Goal: Navigation & Orientation: Find specific page/section

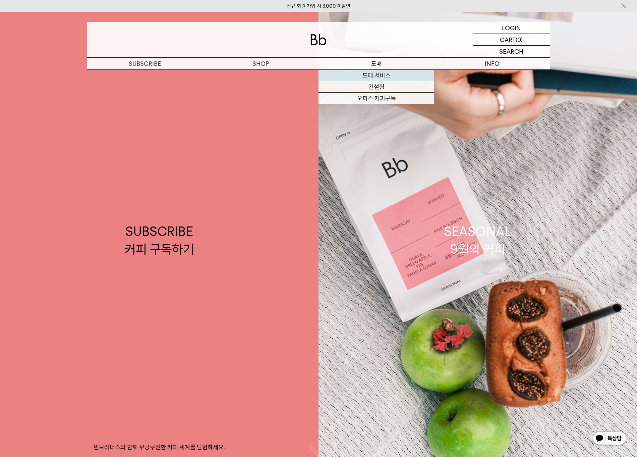
click at [386, 77] on link "도매 서비스" at bounding box center [377, 75] width 116 height 11
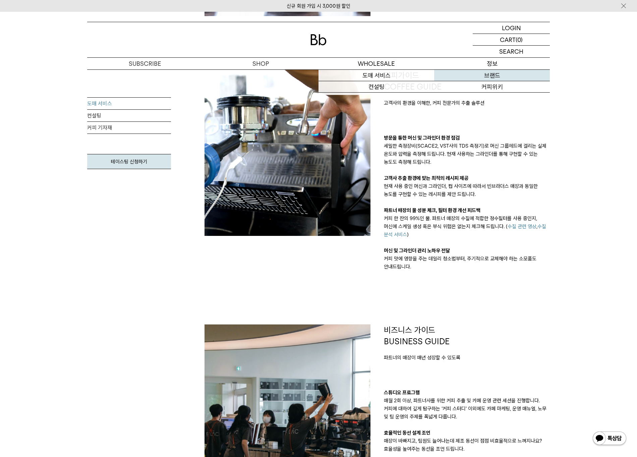
scroll to position [409, 0]
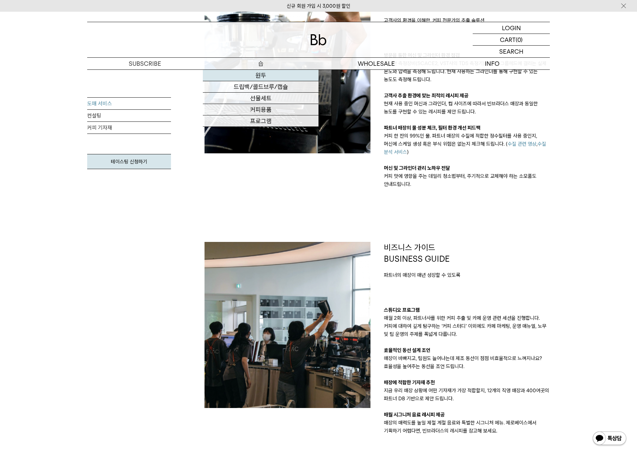
click at [278, 71] on link "원두" at bounding box center [261, 75] width 116 height 11
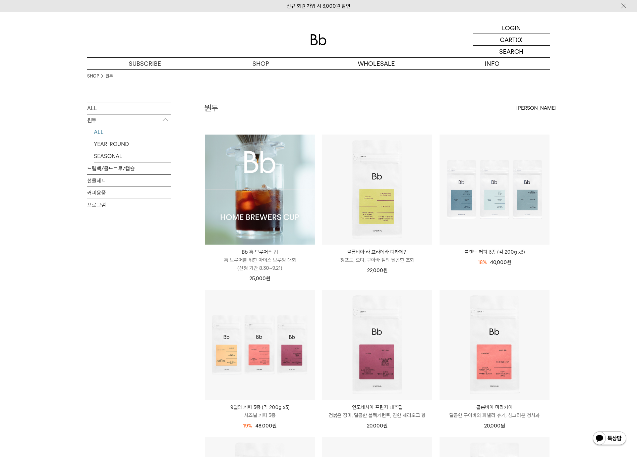
click at [301, 142] on img at bounding box center [260, 190] width 110 height 110
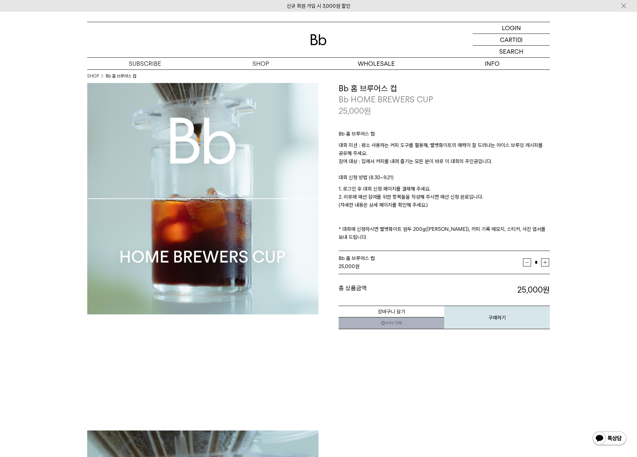
drag, startPoint x: 437, startPoint y: 117, endPoint x: 455, endPoint y: 201, distance: 86.4
click at [455, 201] on div "Bb 홈 브루어스 컵 대회 미션 : 평소 사용하는 커피 도구를 활용해, 벨벳화이트의 매력이 잘 드러나는 아이스 브루잉 레시피를 공유해 주세요.…" at bounding box center [444, 183] width 211 height 135
click at [455, 202] on p "1. 로그인 후 대회 신청 페이지를 결제해 주세요. 2. 리뷰에 예선 참여를 위한 항목들을 작성해 주시면 예선 신청 완료입니다. (자세한 내용…" at bounding box center [444, 213] width 211 height 56
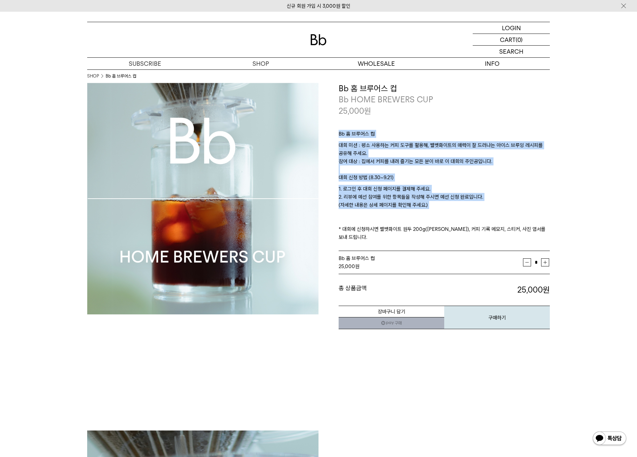
drag, startPoint x: 482, startPoint y: 207, endPoint x: 338, endPoint y: 134, distance: 161.0
click at [338, 134] on div "**********" at bounding box center [434, 206] width 231 height 247
click at [341, 136] on p "Bb 홈 브루어스 컵" at bounding box center [444, 135] width 211 height 11
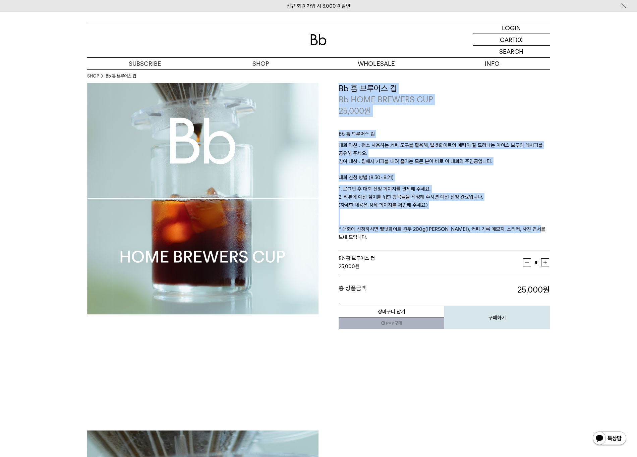
drag, startPoint x: 340, startPoint y: 88, endPoint x: 547, endPoint y: 231, distance: 251.2
click at [546, 232] on div "**********" at bounding box center [444, 206] width 211 height 247
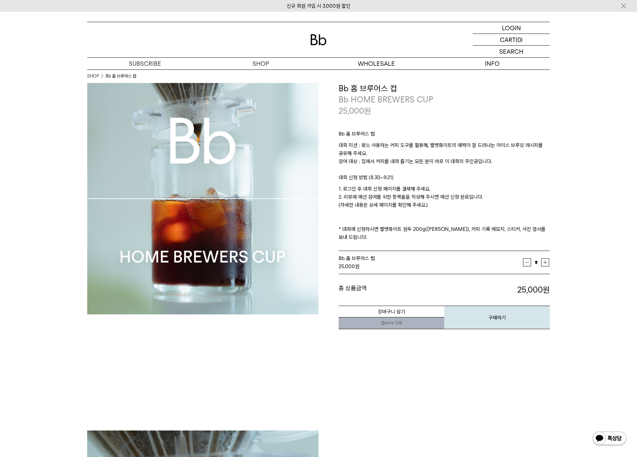
click at [500, 209] on p "1. 로그인 후 대회 신청 페이지를 결제해 주세요. 2. 리뷰에 예선 참여를 위한 항목들을 작성해 주시면 예선 신청 완료입니다. (자세한 내용…" at bounding box center [444, 213] width 211 height 56
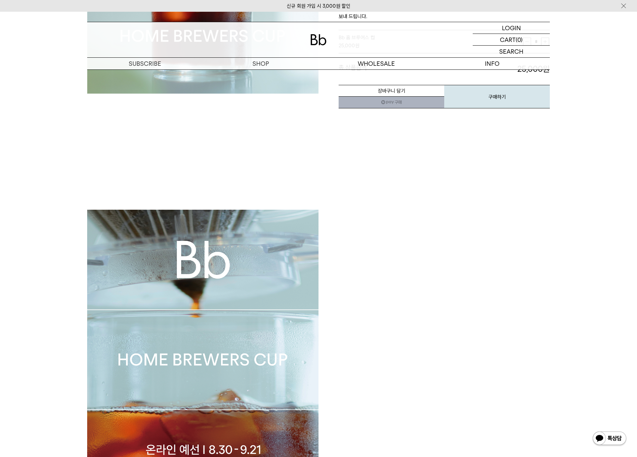
scroll to position [440, 0]
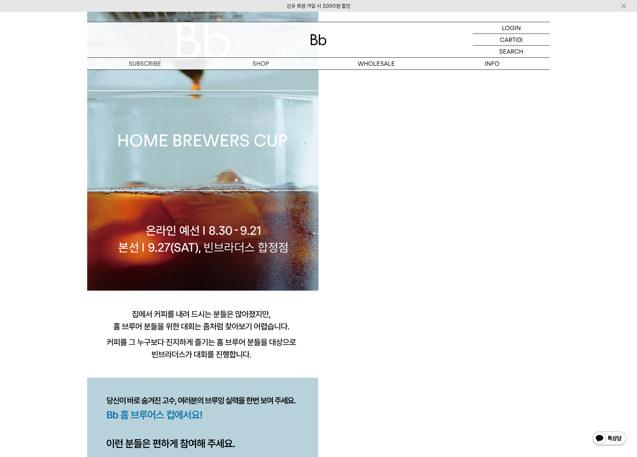
drag, startPoint x: 376, startPoint y: 258, endPoint x: 122, endPoint y: 356, distance: 272.7
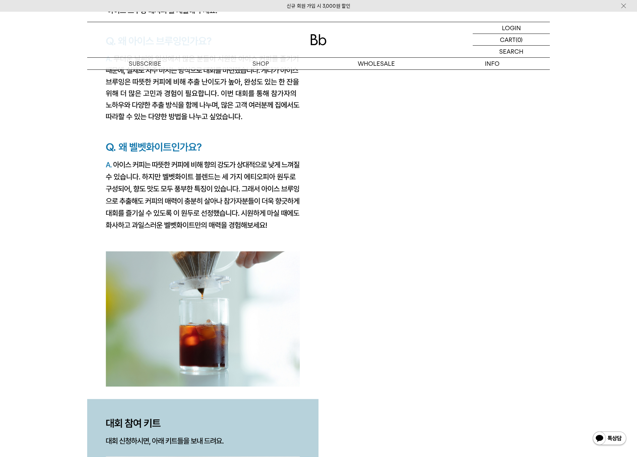
scroll to position [0, 0]
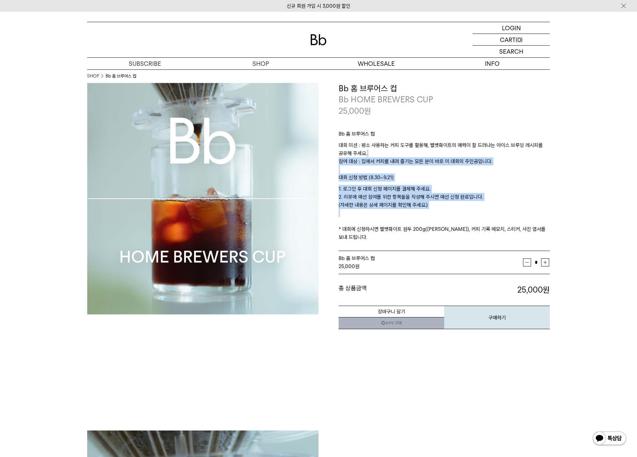
drag, startPoint x: 433, startPoint y: 199, endPoint x: 394, endPoint y: 148, distance: 64.2
click at [394, 148] on div "Bb 홈 브루어스 컵 대회 미션 : 평소 사용하는 커피 도구를 활용해, 벨벳화이트의 매력이 잘 드러나는 아이스 브루잉 레시피를 공유해 주세요.…" at bounding box center [444, 183] width 211 height 135
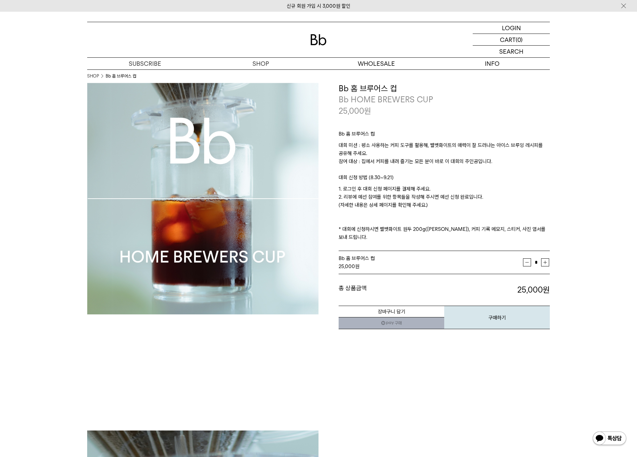
click at [479, 130] on p "Bb 홈 브루어스 컵" at bounding box center [444, 135] width 211 height 11
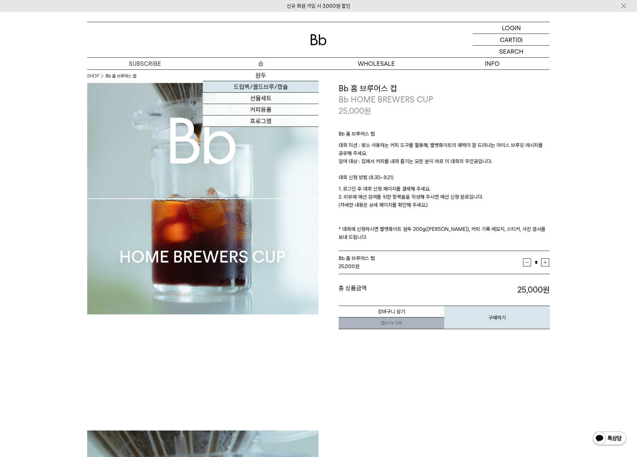
click at [267, 87] on link "드립백/콜드브루/캡슐" at bounding box center [261, 86] width 116 height 11
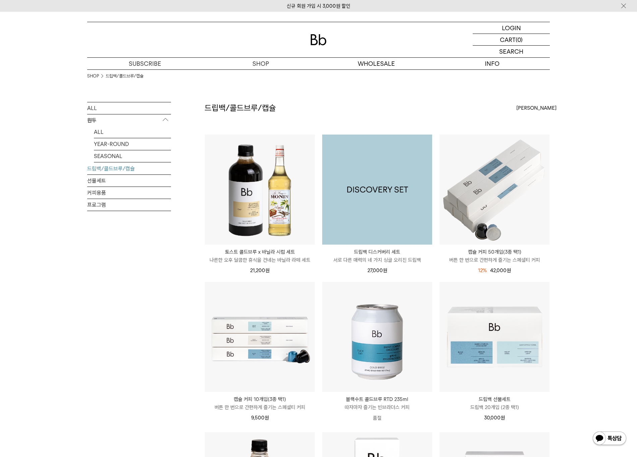
click at [389, 166] on img at bounding box center [377, 190] width 110 height 110
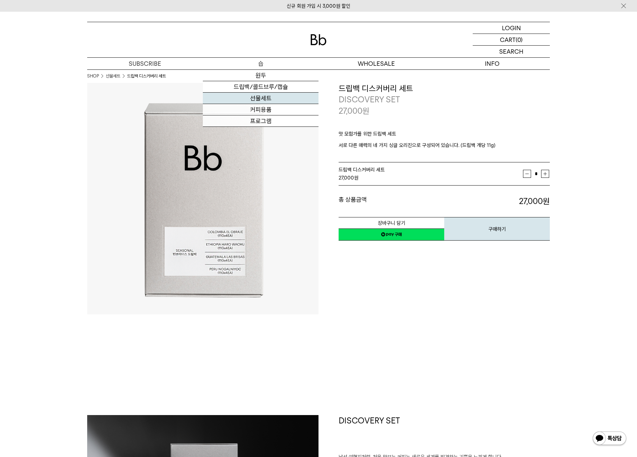
click at [260, 96] on link "선물세트" at bounding box center [261, 98] width 116 height 11
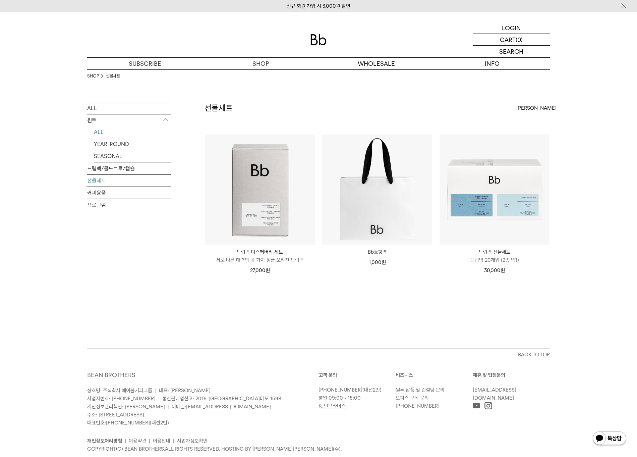
click at [103, 130] on link "ALL" at bounding box center [132, 132] width 77 height 12
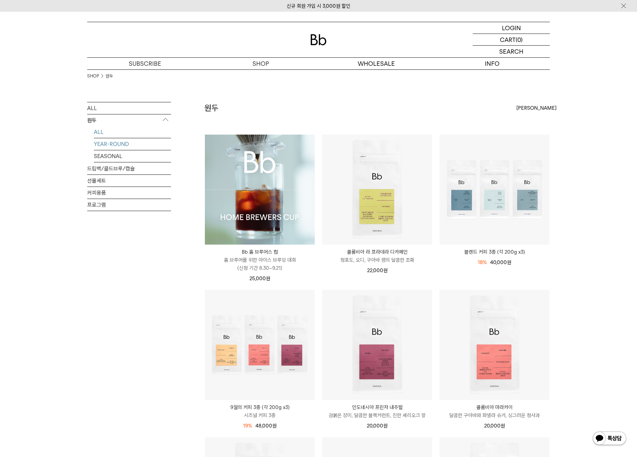
click at [124, 144] on link "YEAR-ROUND" at bounding box center [132, 144] width 77 height 12
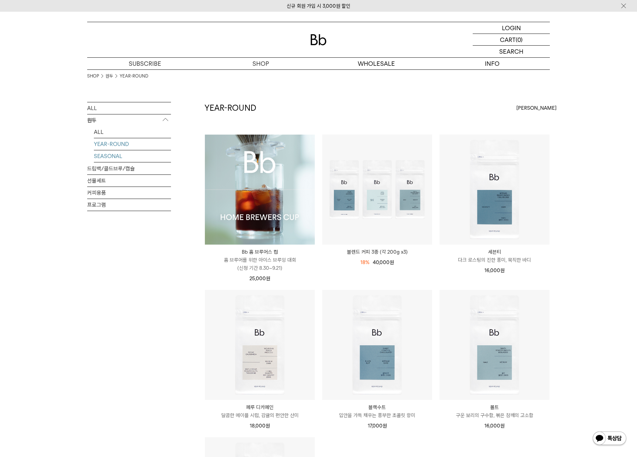
click at [126, 154] on link "SEASONAL" at bounding box center [132, 156] width 77 height 12
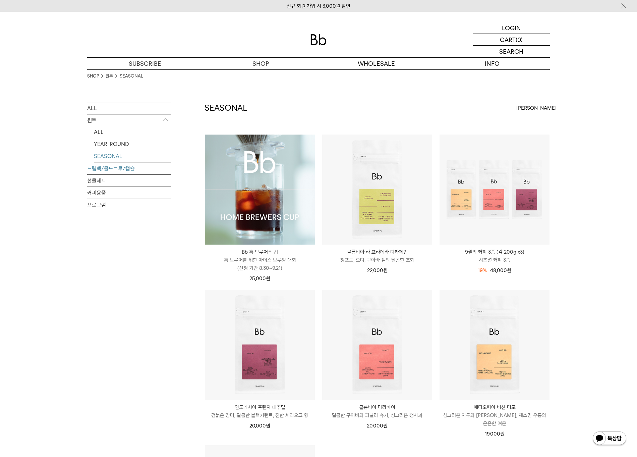
click at [136, 166] on link "드립백/콜드브루/캡슐" at bounding box center [129, 169] width 84 height 12
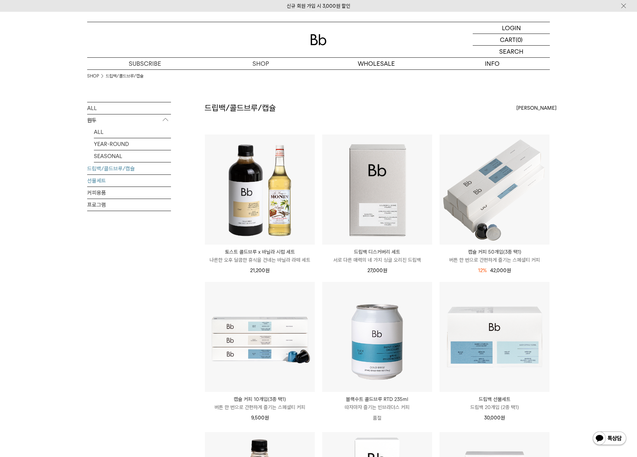
click at [95, 180] on link "선물세트" at bounding box center [129, 181] width 84 height 12
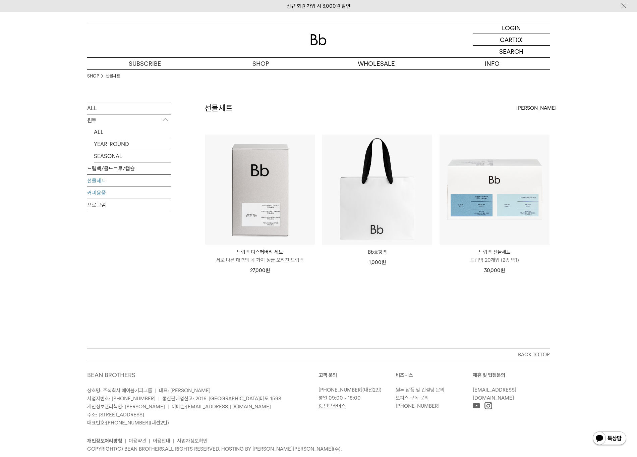
click at [96, 188] on link "커피용품" at bounding box center [129, 193] width 84 height 12
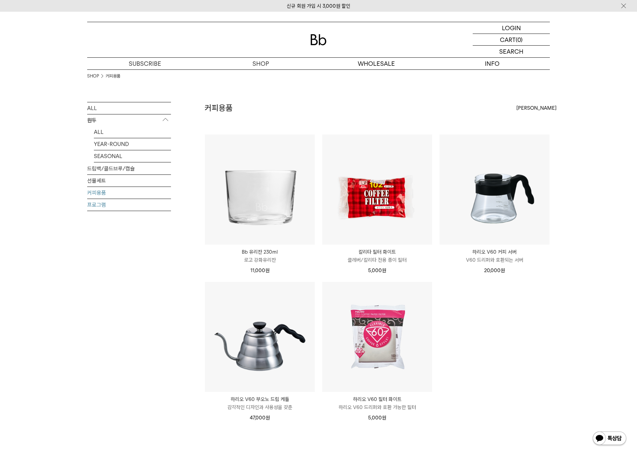
click at [115, 204] on link "프로그램" at bounding box center [129, 205] width 84 height 12
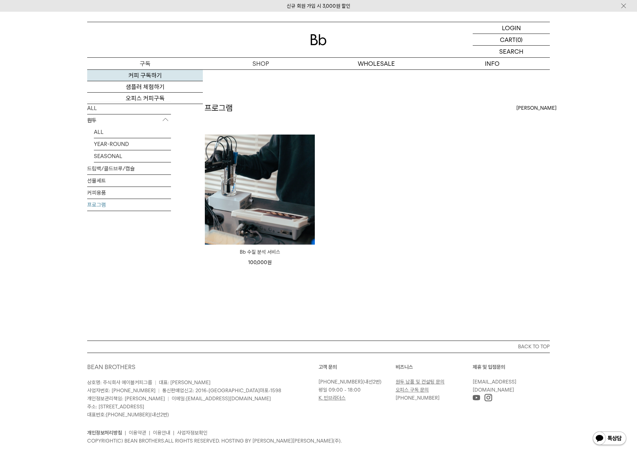
click at [155, 72] on link "커피 구독하기" at bounding box center [145, 75] width 116 height 11
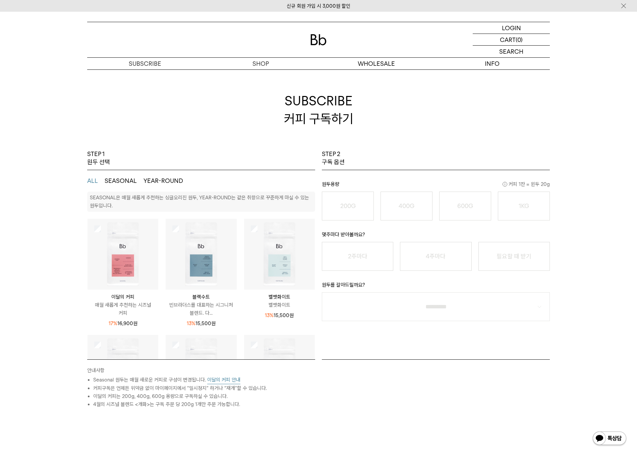
click at [103, 227] on img at bounding box center [123, 254] width 71 height 71
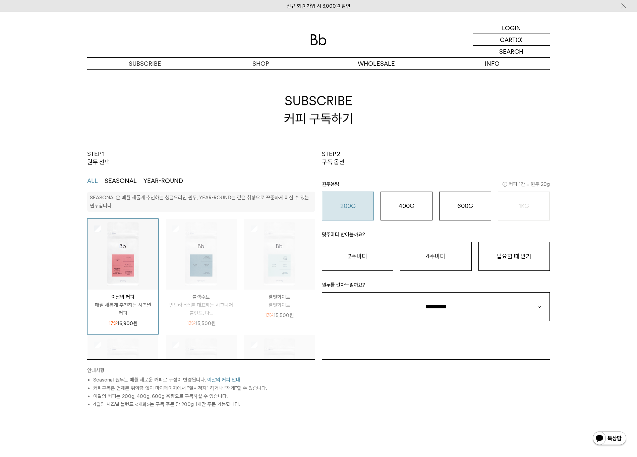
click at [344, 210] on button "200G 16,900 원" at bounding box center [348, 206] width 52 height 29
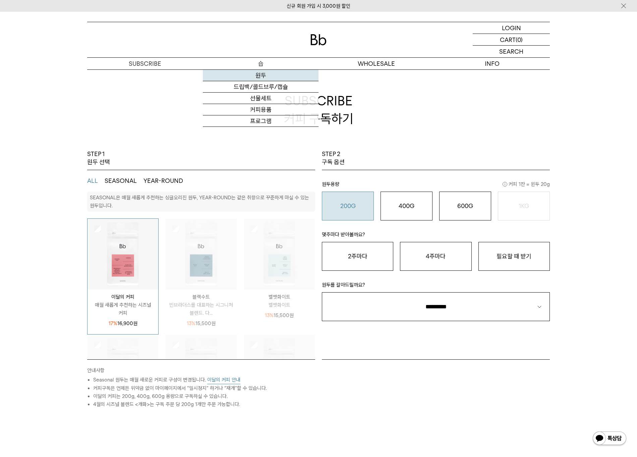
click at [277, 75] on link "원두" at bounding box center [261, 75] width 116 height 11
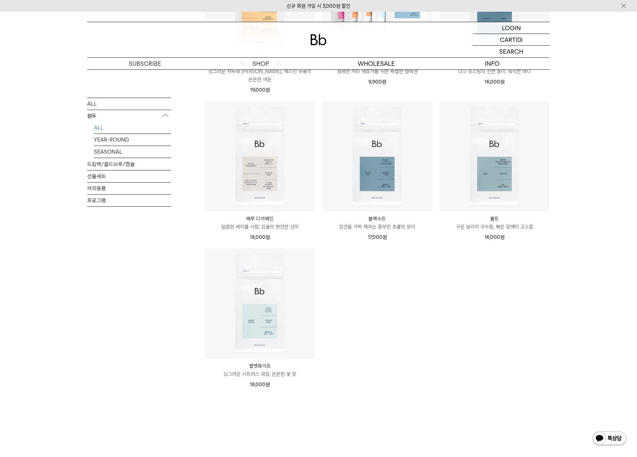
scroll to position [526, 0]
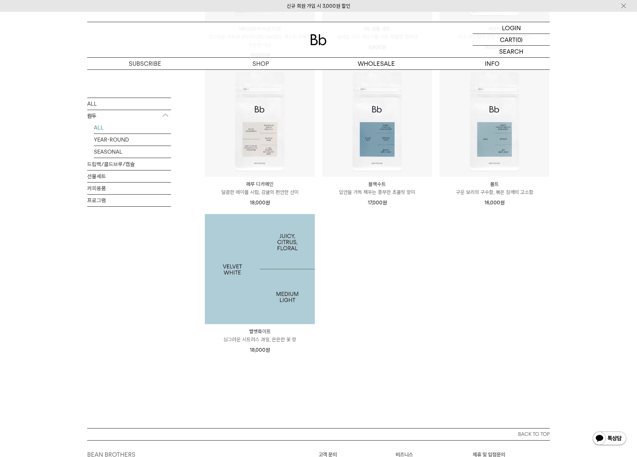
click at [249, 269] on img at bounding box center [260, 269] width 110 height 110
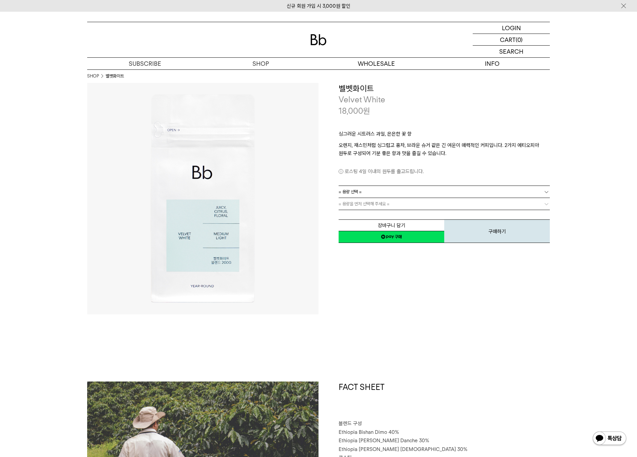
click at [310, 220] on img at bounding box center [202, 198] width 231 height 231
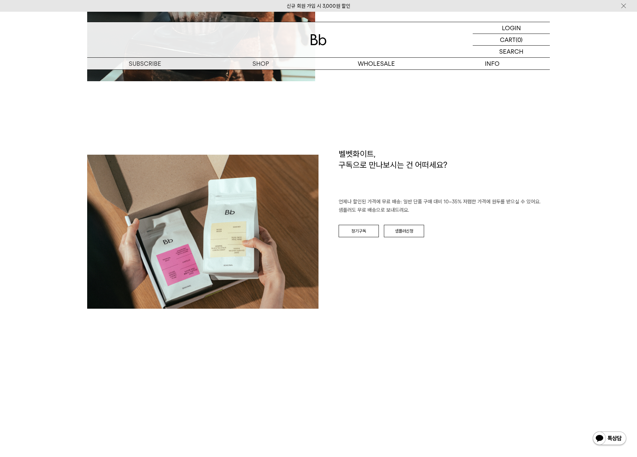
scroll to position [967, 0]
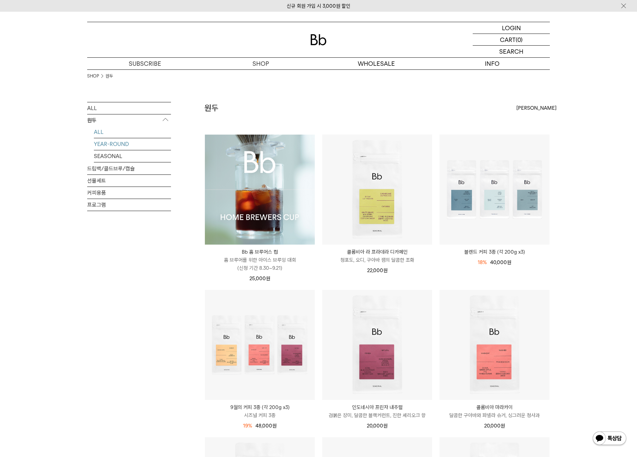
click at [95, 140] on link "YEAR-ROUND" at bounding box center [132, 144] width 77 height 12
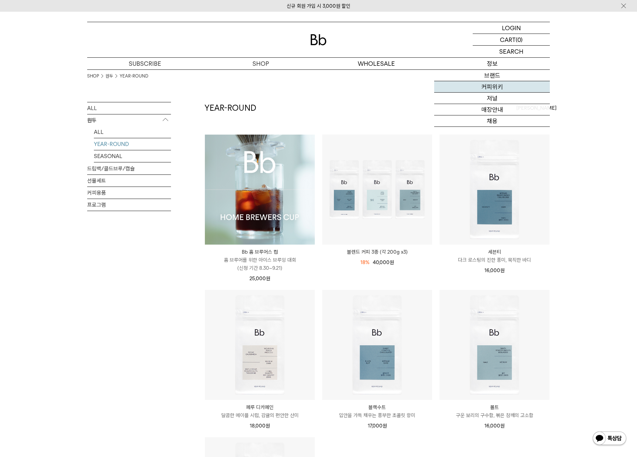
click at [517, 85] on link "커피위키" at bounding box center [492, 86] width 116 height 11
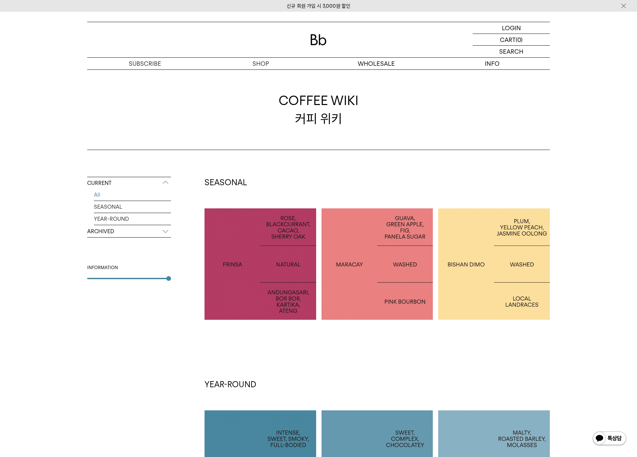
click at [369, 200] on div "SEASONAL INDONESIA FRINSA NATURAL COLOMBIA MARACAY ETHIOPIA BISHAN DIMO YEAR-RO…" at bounding box center [378, 410] width 346 height 467
click at [380, 251] on div at bounding box center [378, 264] width 112 height 112
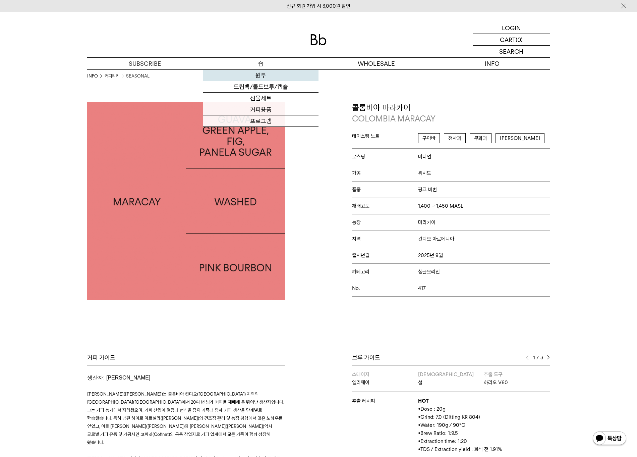
click at [267, 75] on link "원두" at bounding box center [261, 75] width 116 height 11
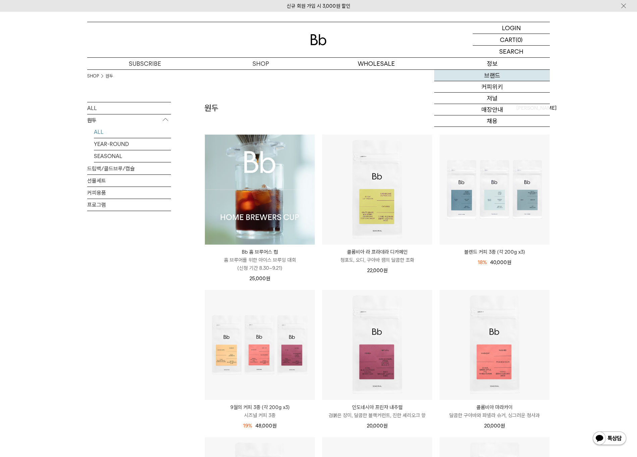
click at [497, 75] on link "브랜드" at bounding box center [492, 75] width 116 height 11
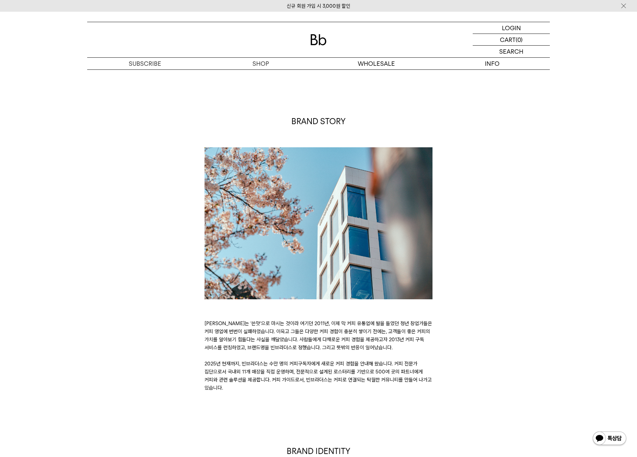
click at [311, 258] on img at bounding box center [319, 223] width 228 height 152
click at [517, 105] on link "매장안내" at bounding box center [492, 109] width 116 height 11
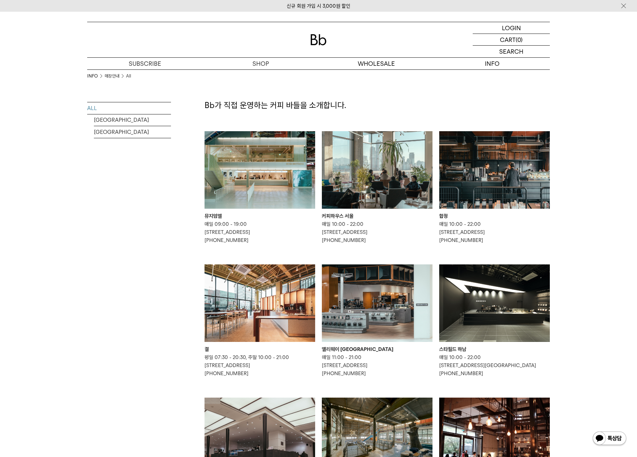
click at [292, 193] on img at bounding box center [260, 169] width 111 height 77
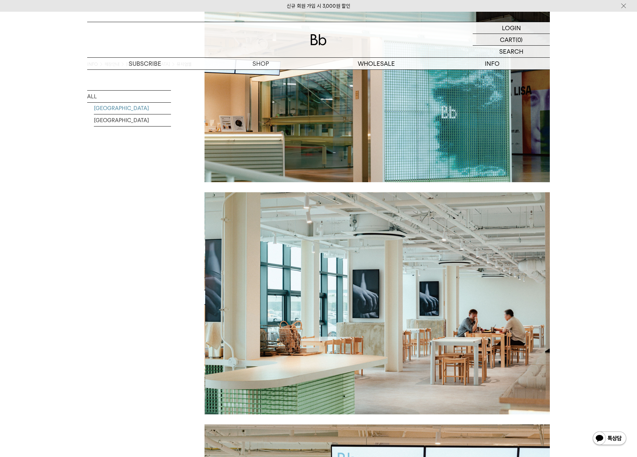
scroll to position [322, 0]
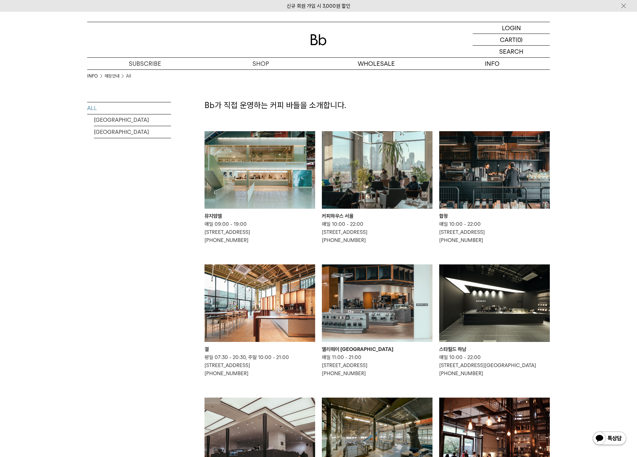
click at [516, 139] on img at bounding box center [494, 169] width 111 height 77
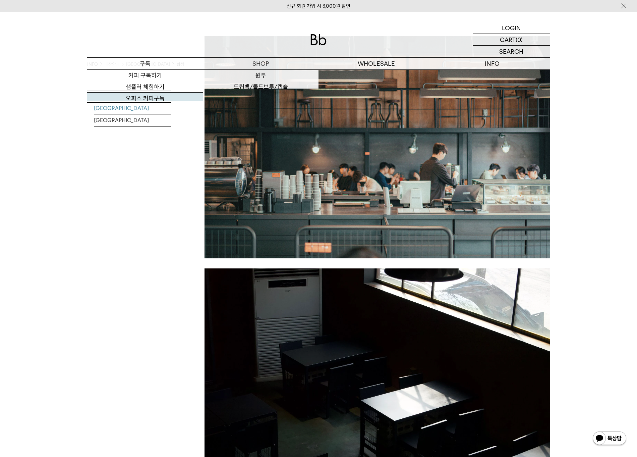
scroll to position [276, 0]
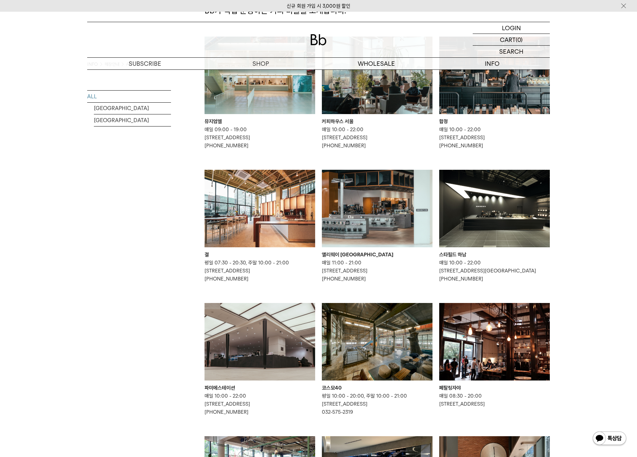
scroll to position [177, 0]
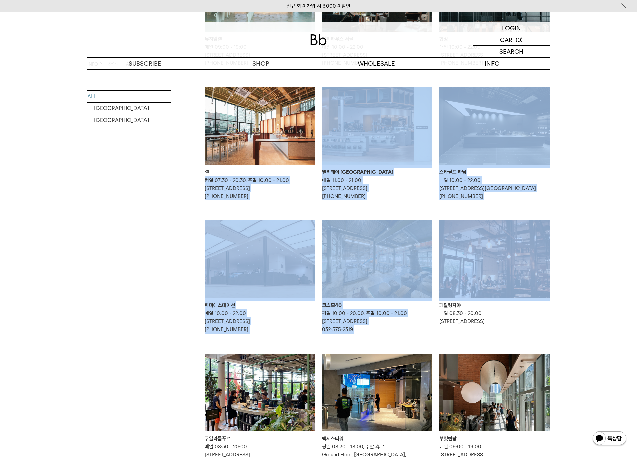
drag, startPoint x: 581, startPoint y: 219, endPoint x: 275, endPoint y: 176, distance: 308.4
click at [271, 172] on div "INFO 매장안내 All ALL [GEOGRAPHIC_DATA] [GEOGRAPHIC_DATA] Bb가 직접 운영하는 커피 바들을 소개합니다." at bounding box center [318, 193] width 637 height 602
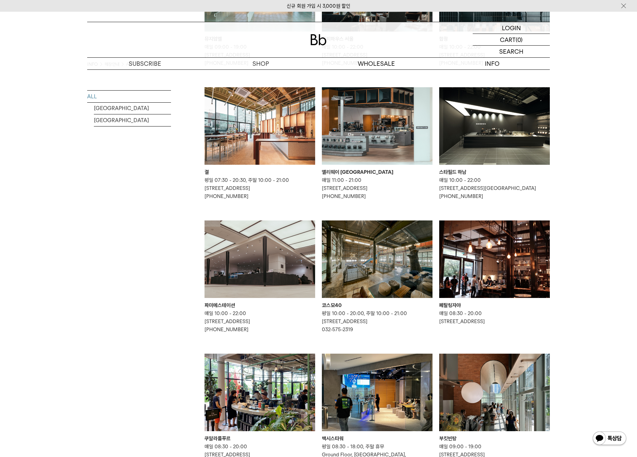
drag, startPoint x: 577, startPoint y: 321, endPoint x: 497, endPoint y: 332, distance: 80.3
click at [577, 322] on div "INFO 매장안내 All ALL [GEOGRAPHIC_DATA] [GEOGRAPHIC_DATA] Bb가 직접 운영하는 커피 바들을 소개합니다." at bounding box center [318, 193] width 637 height 602
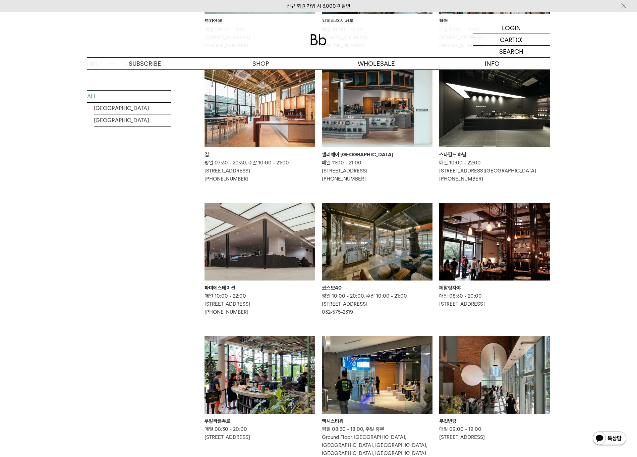
scroll to position [383, 0]
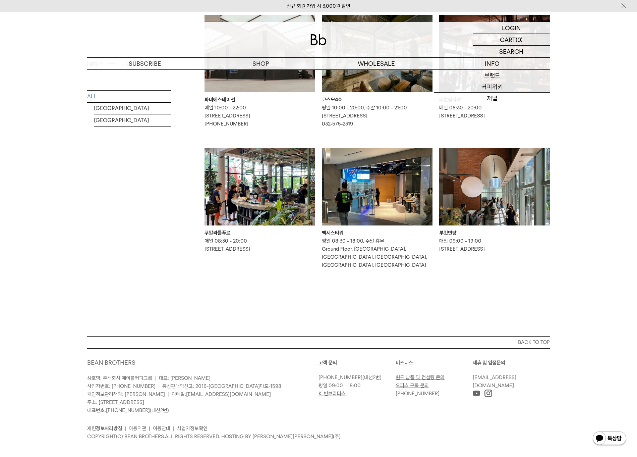
click at [572, 3] on div "신규 회원 가입 시 3,000원 할인" at bounding box center [318, 6] width 637 height 12
click at [572, 0] on div "신규 회원 가입 시 3,000원 할인" at bounding box center [318, 6] width 637 height 12
